Goal: Check status: Check status

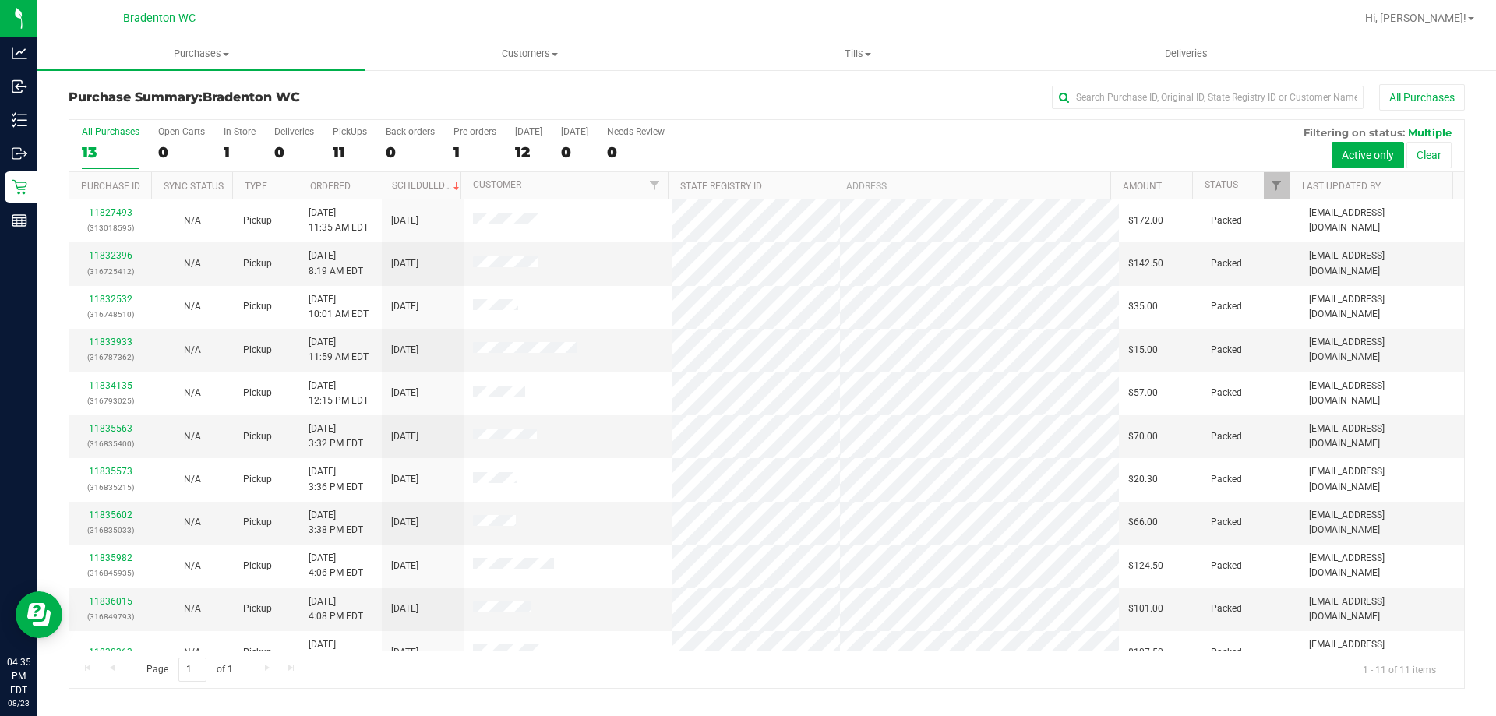
click at [345, 149] on div "11" at bounding box center [350, 152] width 34 height 18
click at [0, 0] on input "PickUps 11" at bounding box center [0, 0] width 0 height 0
click at [340, 144] on div "10" at bounding box center [350, 152] width 34 height 18
click at [0, 0] on input "PickUps 10" at bounding box center [0, 0] width 0 height 0
click at [732, 86] on div "All Purchases" at bounding box center [999, 97] width 931 height 26
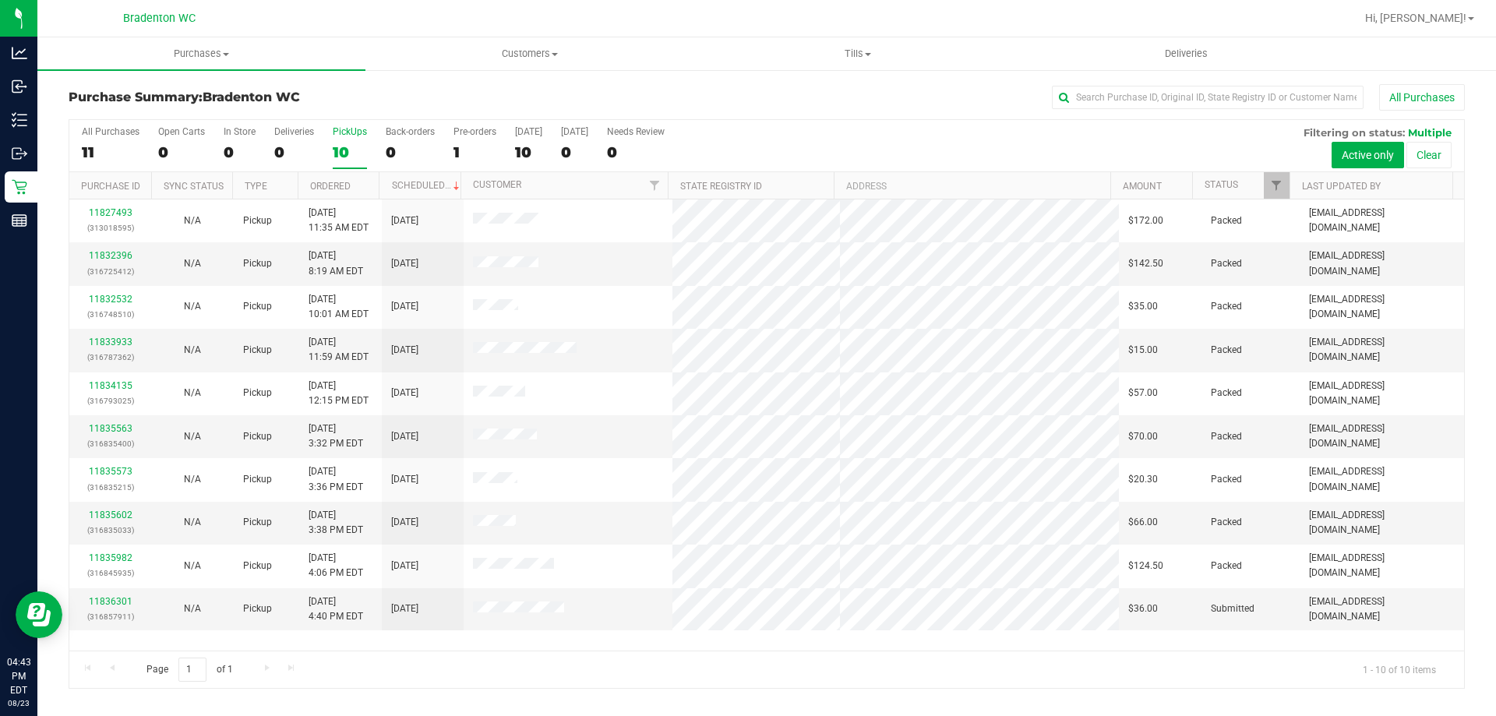
click at [344, 139] on label "PickUps 10" at bounding box center [350, 147] width 34 height 43
click at [0, 0] on input "PickUps 10" at bounding box center [0, 0] width 0 height 0
